Goal: Information Seeking & Learning: Check status

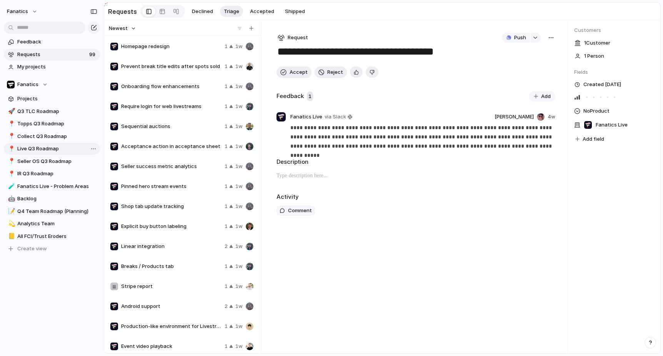
click at [39, 151] on span "Live Q3 Roadmap" at bounding box center [57, 149] width 80 height 8
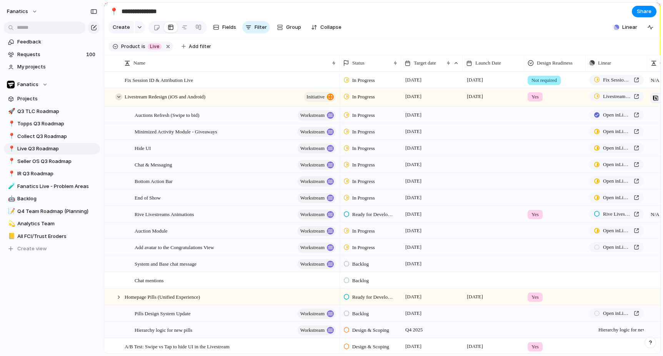
click at [118, 98] on div at bounding box center [118, 96] width 7 height 7
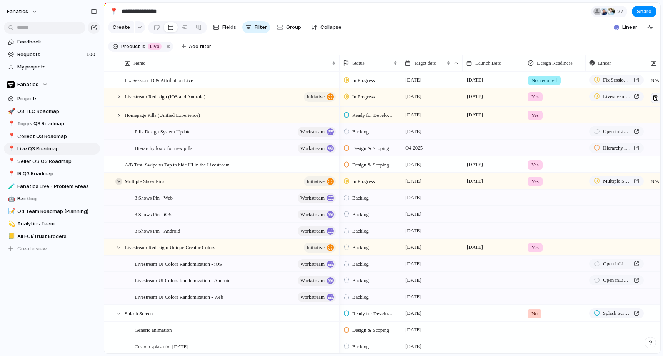
click at [119, 182] on div at bounding box center [118, 181] width 7 height 7
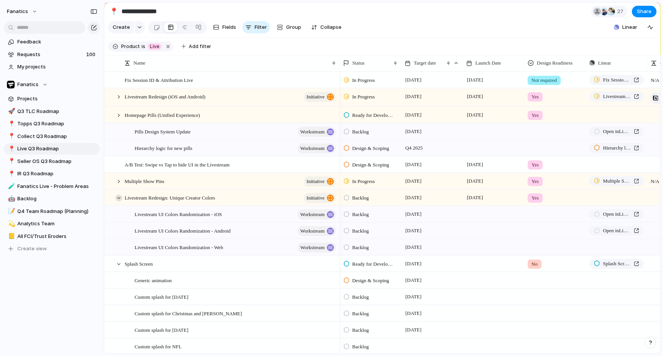
click at [118, 196] on div at bounding box center [118, 198] width 7 height 7
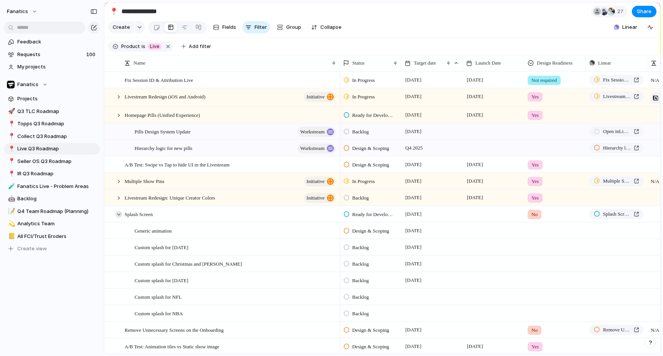
click at [118, 213] on div at bounding box center [118, 214] width 7 height 7
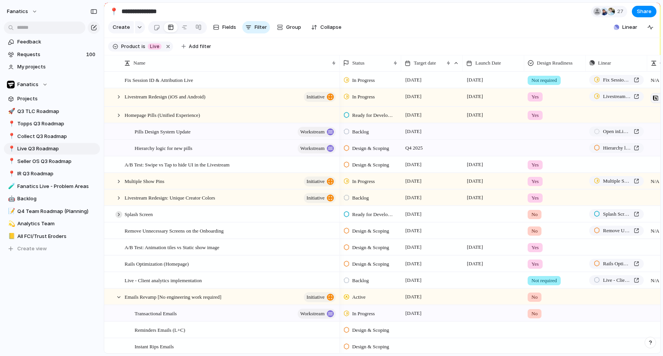
click at [118, 215] on div at bounding box center [118, 214] width 7 height 7
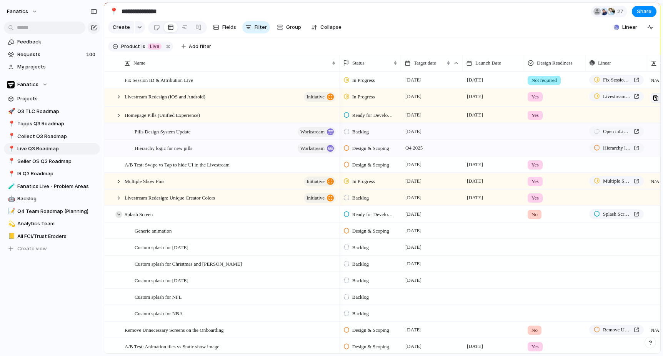
click at [118, 215] on div at bounding box center [118, 214] width 7 height 7
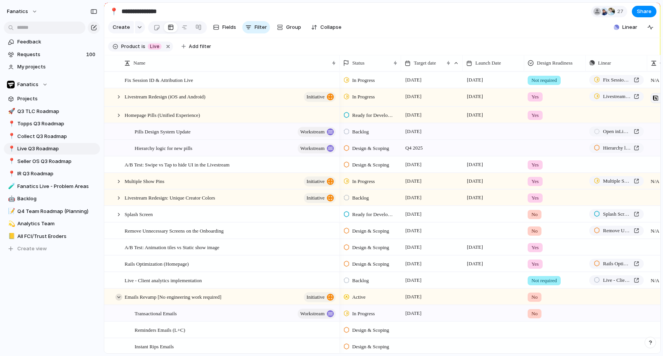
click at [120, 298] on div at bounding box center [118, 297] width 7 height 7
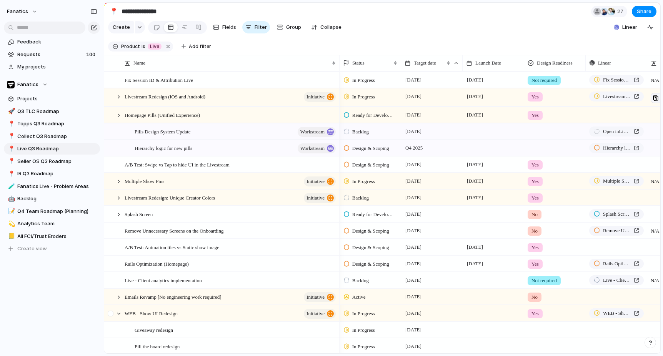
click at [118, 310] on div at bounding box center [112, 316] width 14 height 21
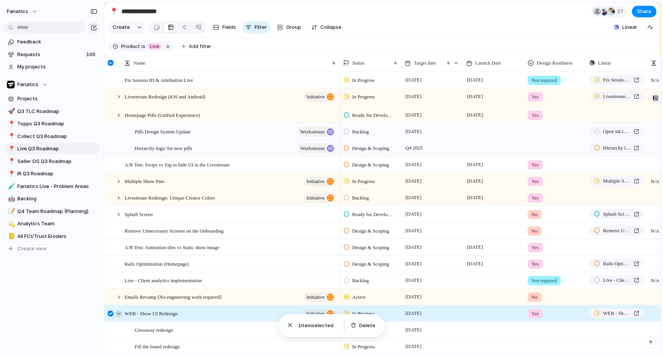
click at [118, 313] on div at bounding box center [118, 313] width 7 height 7
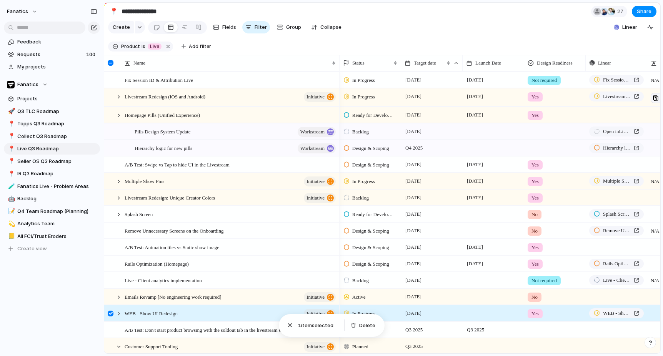
click at [110, 314] on div at bounding box center [111, 314] width 6 height 6
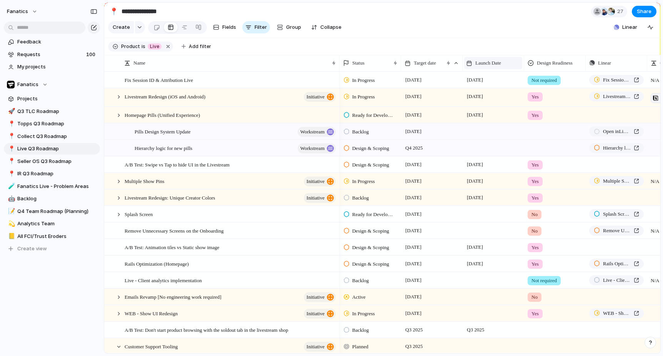
click at [496, 59] on div "Launch Date" at bounding box center [493, 63] width 58 height 12
click at [496, 105] on span "Sort ascending" at bounding box center [497, 105] width 37 height 8
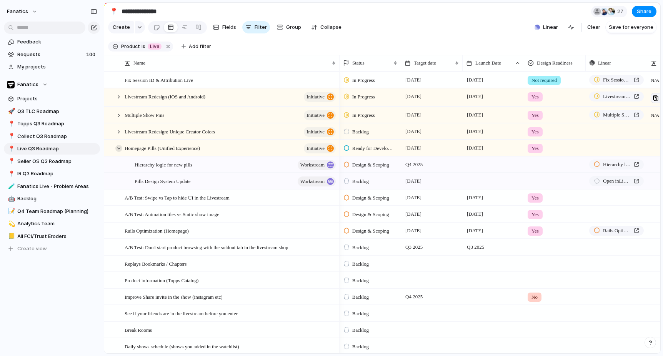
click at [118, 149] on div at bounding box center [118, 148] width 7 height 7
